Goal: Task Accomplishment & Management: Use online tool/utility

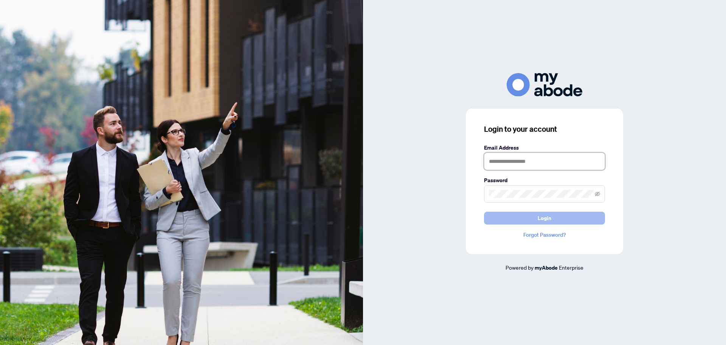
type input "**********"
click at [545, 217] on span "Login" at bounding box center [545, 218] width 14 height 12
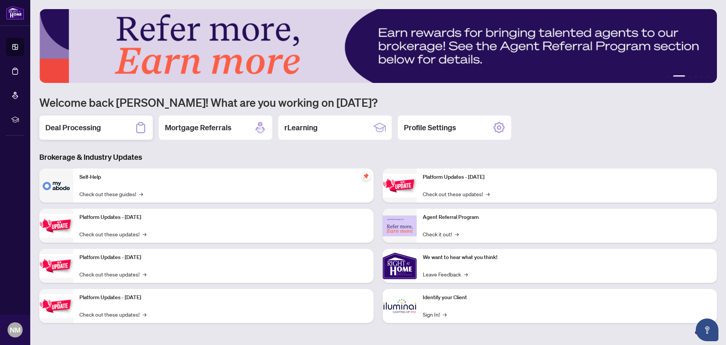
click at [93, 133] on h2 "Deal Processing" at bounding box center [73, 127] width 56 height 11
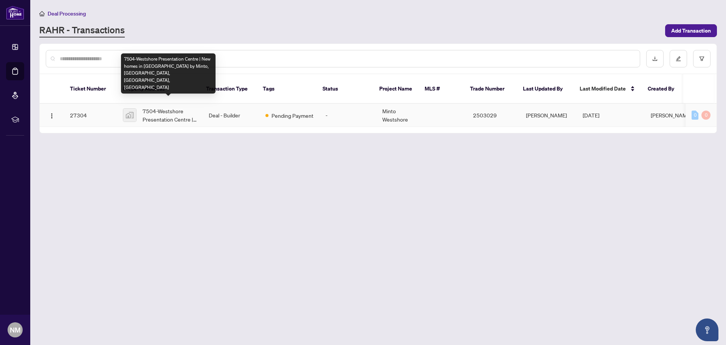
click at [168, 107] on span "7504-Westshore Presentation Centre | New homes in [GEOGRAPHIC_DATA] by Minto, […" at bounding box center [170, 115] width 54 height 17
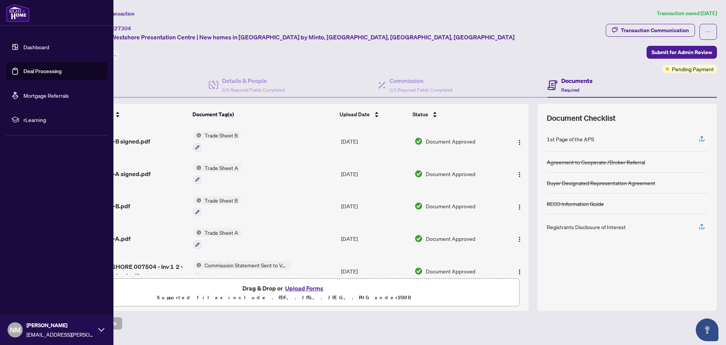
click at [47, 46] on link "Dashboard" at bounding box center [36, 46] width 26 height 7
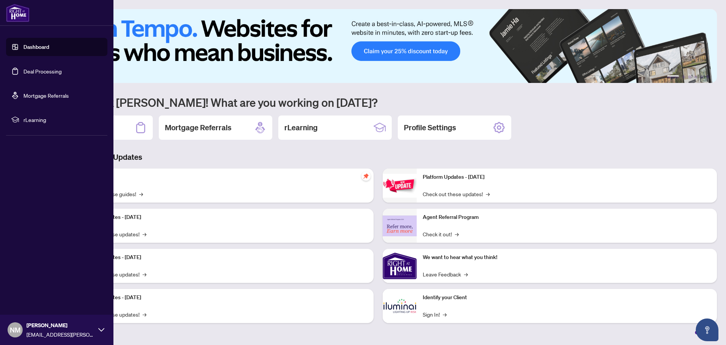
click at [44, 71] on link "Deal Processing" at bounding box center [42, 71] width 38 height 7
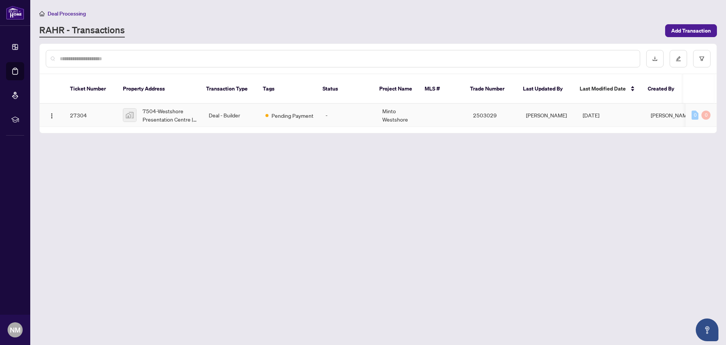
click at [269, 112] on td "Pending Payment" at bounding box center [289, 115] width 60 height 23
click at [693, 31] on span "Add Transaction" at bounding box center [691, 31] width 40 height 12
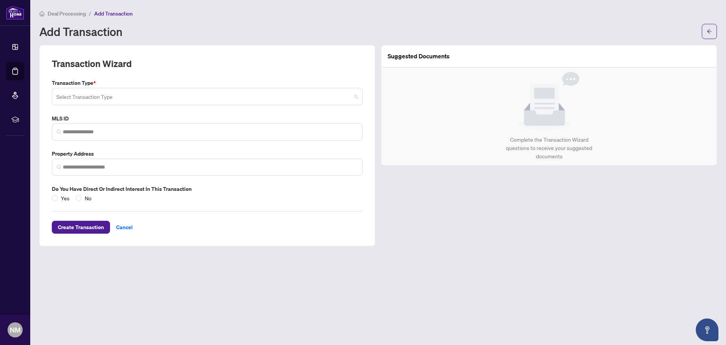
click at [357, 96] on span at bounding box center [207, 96] width 302 height 14
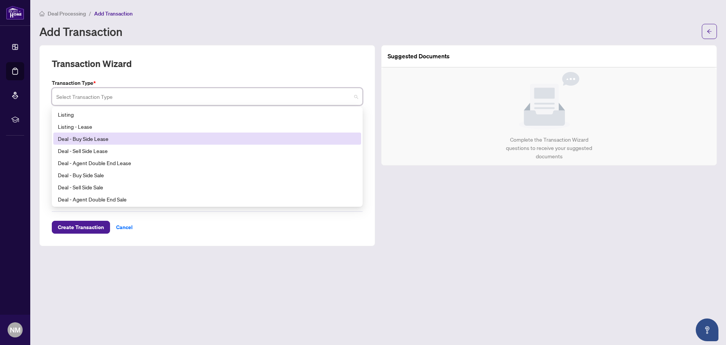
click at [123, 139] on div "Deal - Buy Side Lease" at bounding box center [207, 138] width 299 height 8
